Goal: Task Accomplishment & Management: Manage account settings

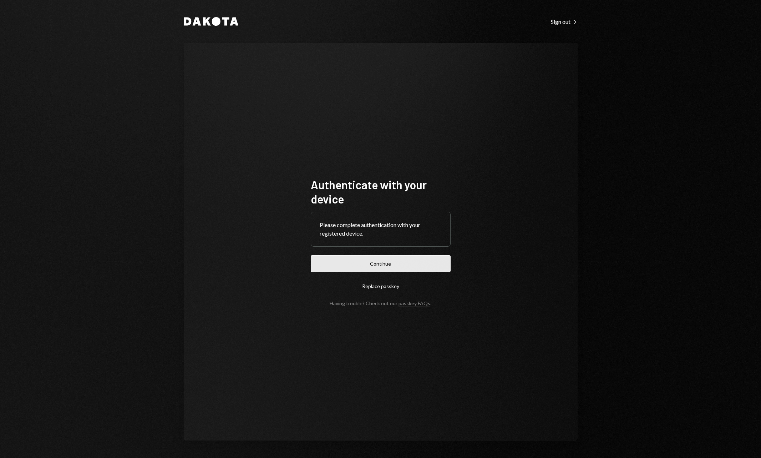
click at [383, 264] on button "Continue" at bounding box center [381, 263] width 140 height 17
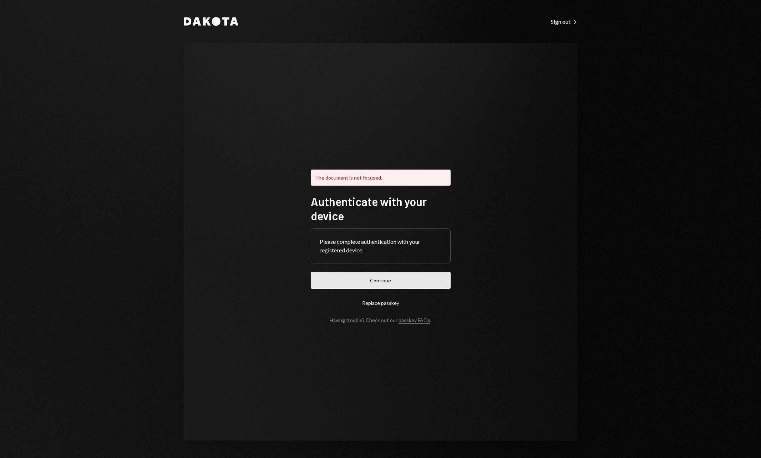
click at [361, 284] on button "Continue" at bounding box center [381, 280] width 140 height 17
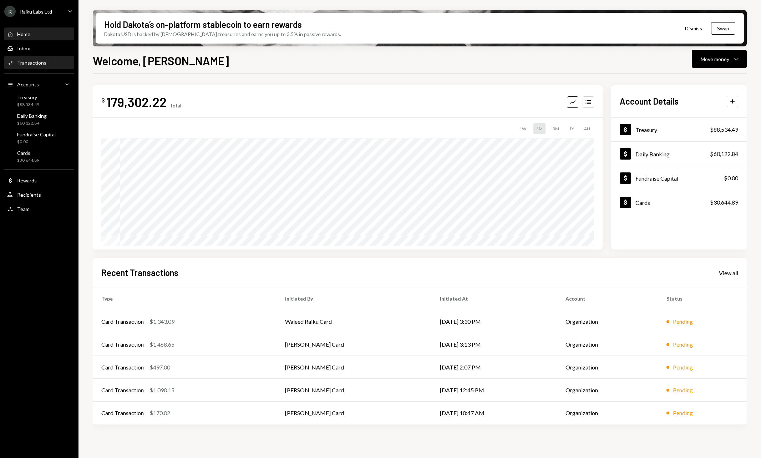
click at [45, 58] on div "Activities Transactions" at bounding box center [39, 63] width 64 height 12
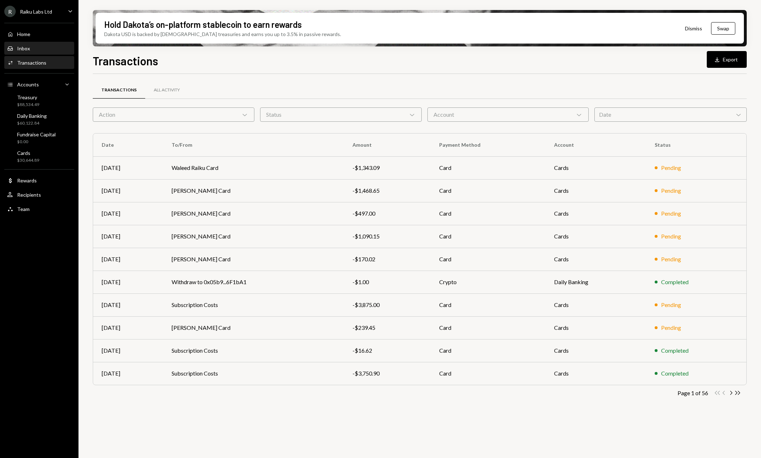
click at [45, 48] on div "Inbox Inbox" at bounding box center [39, 48] width 64 height 6
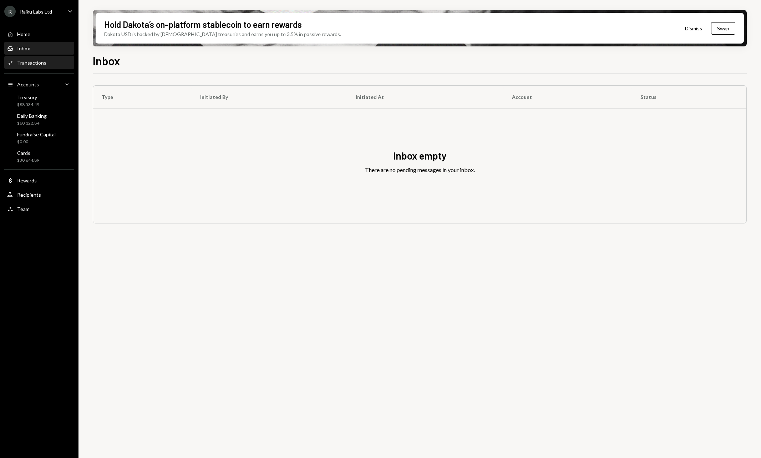
click at [42, 62] on div "Transactions" at bounding box center [31, 63] width 29 height 6
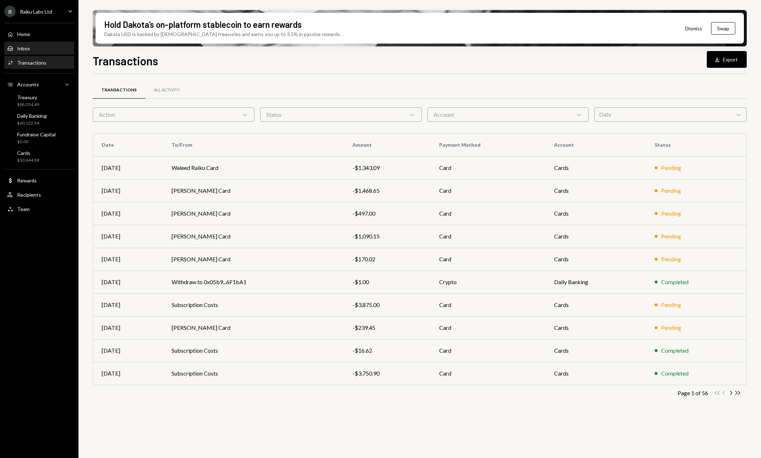
click at [51, 54] on div "Inbox Inbox" at bounding box center [39, 48] width 64 height 12
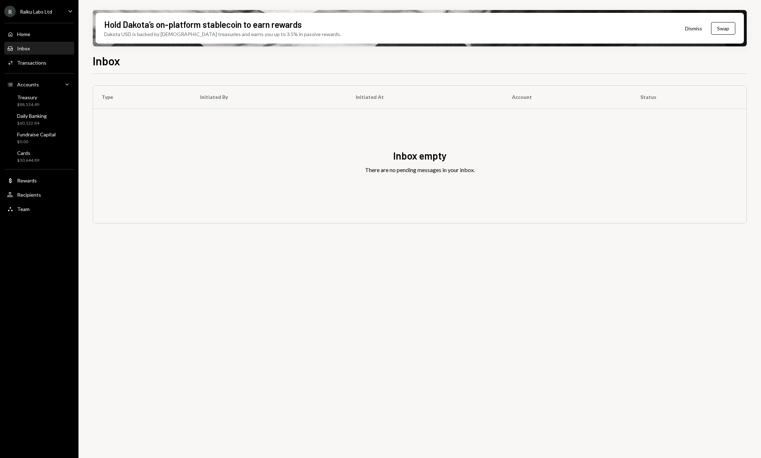
click at [48, 47] on div "Inbox Inbox" at bounding box center [39, 48] width 64 height 6
click at [58, 6] on div "R Raiku Labs Ltd Caret Down" at bounding box center [39, 11] width 79 height 11
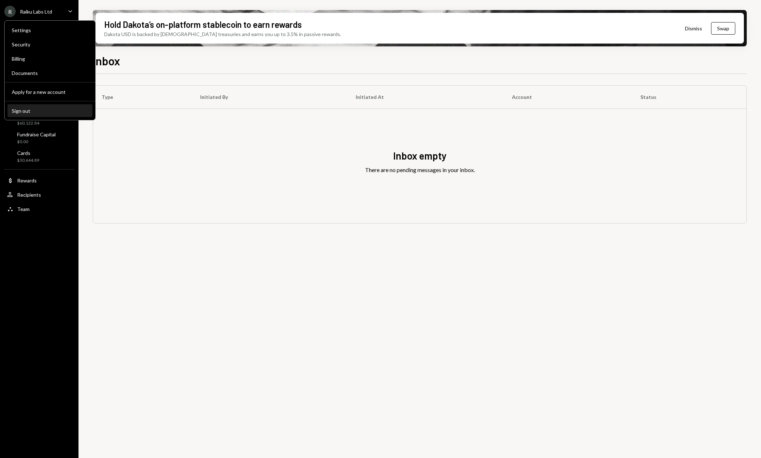
click at [40, 112] on div "Sign out" at bounding box center [50, 111] width 76 height 6
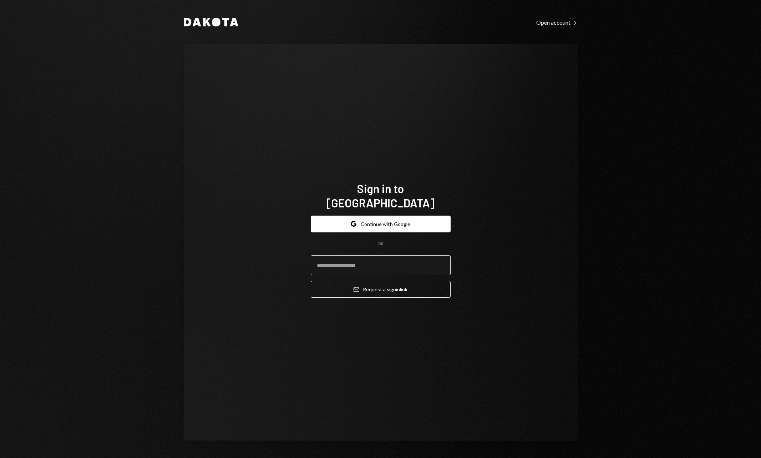
click at [372, 258] on input "email" at bounding box center [381, 265] width 140 height 20
type input "**********"
click at [380, 282] on button "Email Request a sign in link" at bounding box center [381, 289] width 140 height 17
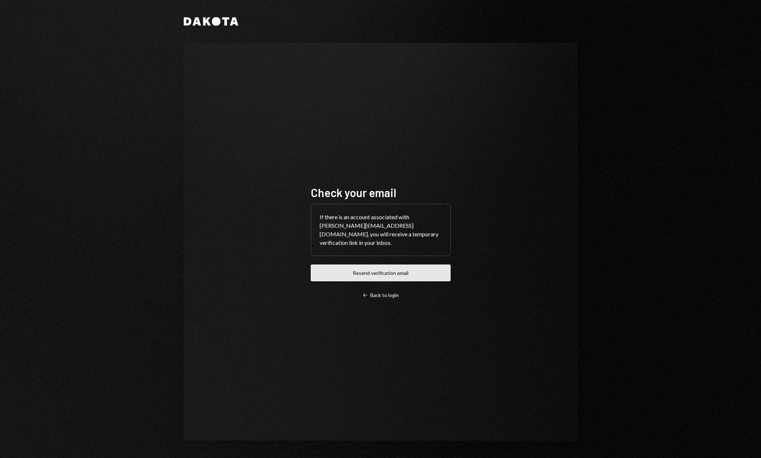
click at [377, 269] on button "Resend verification email" at bounding box center [381, 272] width 140 height 17
